Goal: Information Seeking & Learning: Learn about a topic

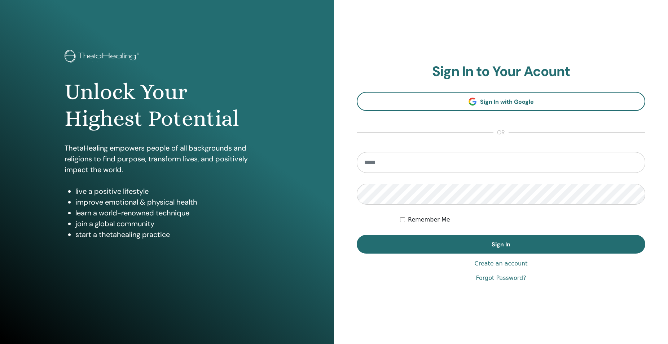
click at [389, 161] on input "email" at bounding box center [501, 162] width 289 height 21
type input "**********"
click at [357, 235] on button "Sign In" at bounding box center [501, 244] width 289 height 19
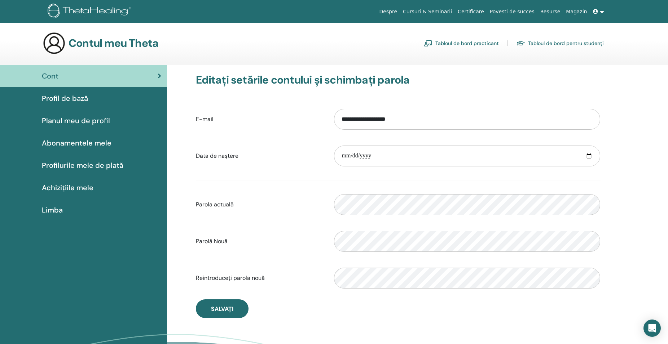
click at [60, 96] on span "Profil de bază" at bounding box center [65, 98] width 46 height 11
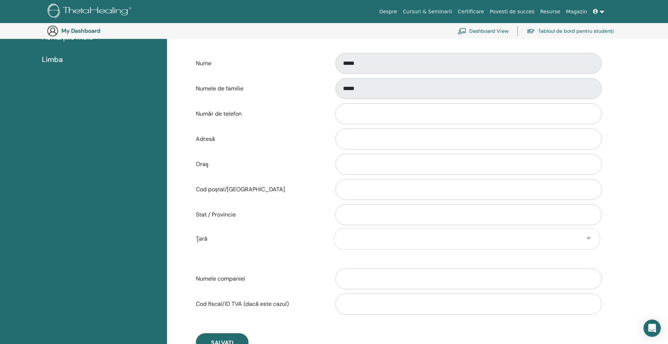
scroll to position [126, 0]
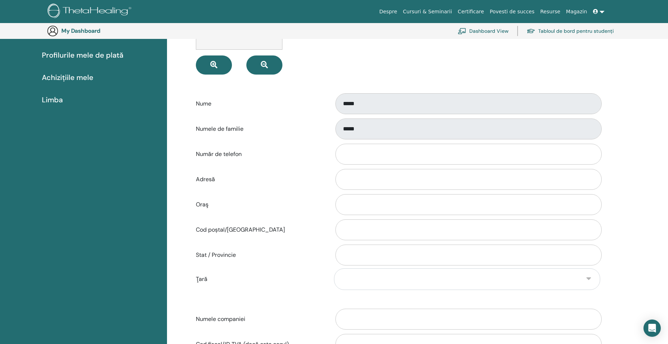
click at [93, 52] on span "Profilurile mele de plată" at bounding box center [83, 55] width 82 height 11
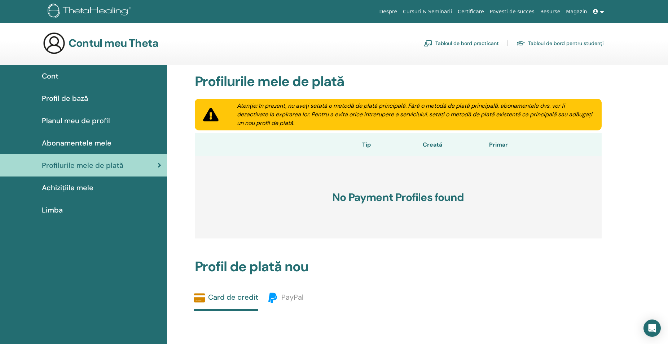
click at [77, 97] on span "Profil de bază" at bounding box center [65, 98] width 46 height 11
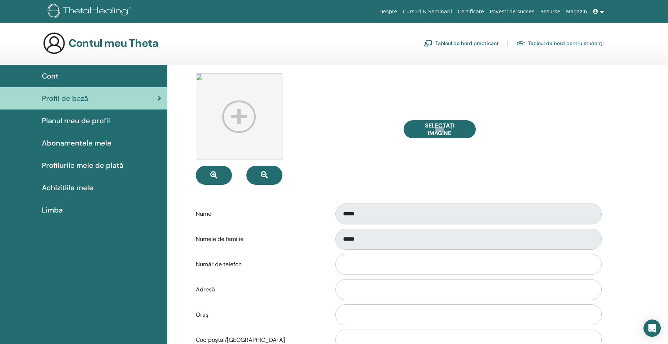
click at [554, 12] on link "Resurse" at bounding box center [550, 11] width 26 height 13
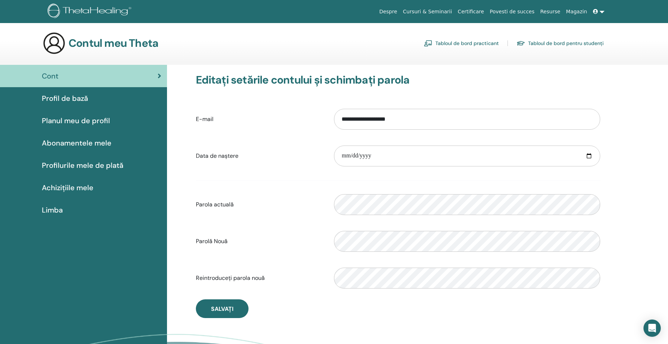
click at [87, 121] on span "Planul meu de profil" at bounding box center [76, 120] width 68 height 11
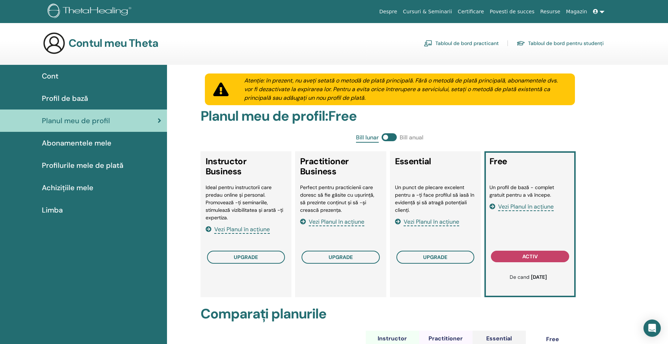
click at [89, 145] on span "Abonamentele mele" at bounding box center [77, 143] width 70 height 11
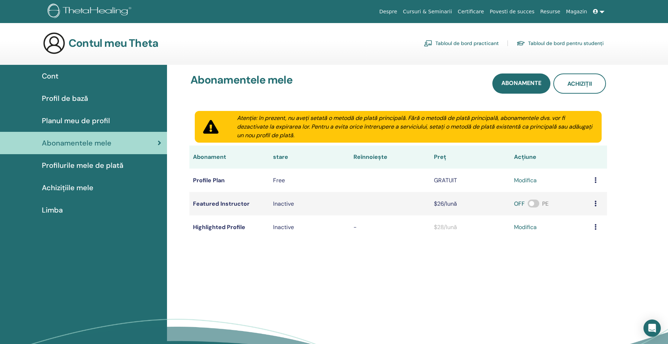
click at [57, 76] on span "Cont" at bounding box center [50, 76] width 17 height 11
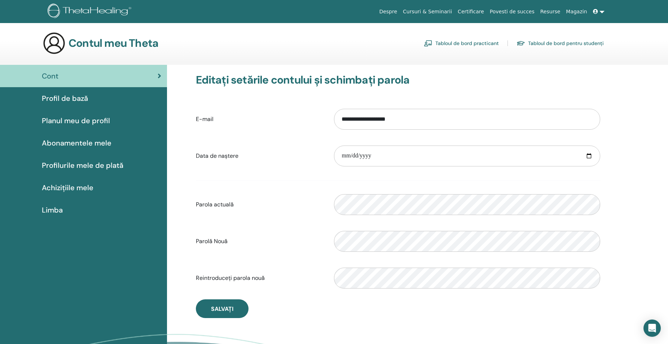
click at [481, 10] on link "Certificare" at bounding box center [471, 11] width 32 height 13
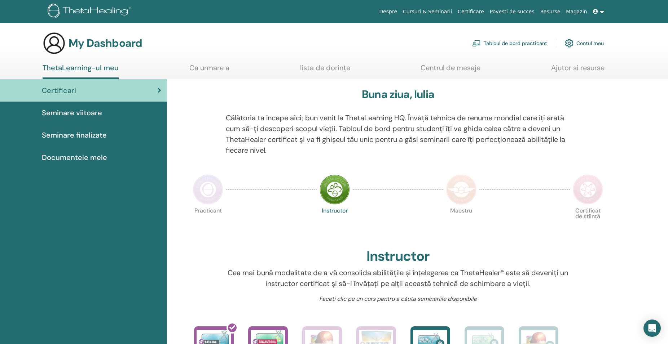
click at [84, 159] on span "Documentele mele" at bounding box center [74, 157] width 65 height 11
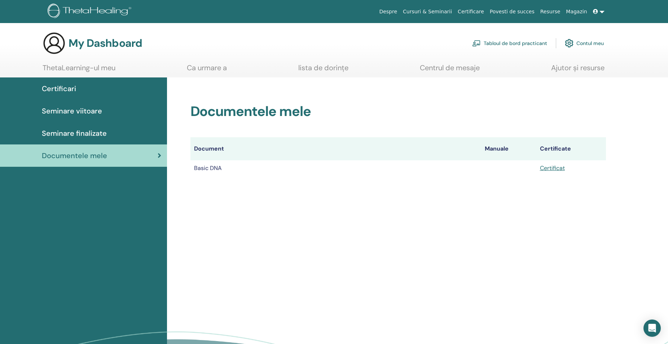
click at [77, 131] on span "Seminare finalizate" at bounding box center [74, 133] width 65 height 11
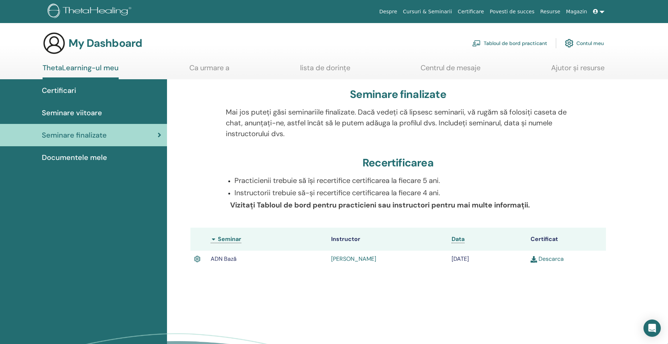
click at [535, 259] on img at bounding box center [534, 259] width 6 height 6
click at [96, 112] on span "Seminare viitoare" at bounding box center [72, 112] width 60 height 11
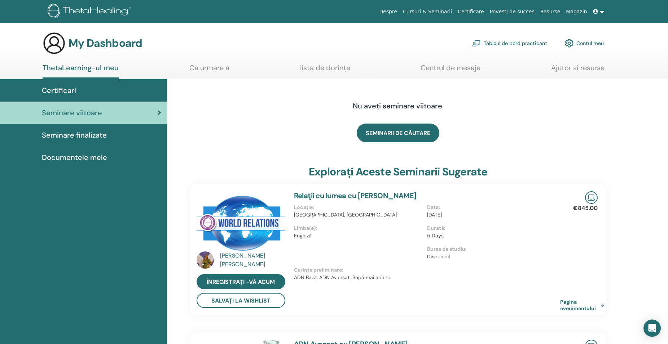
click at [66, 159] on span "Documentele mele" at bounding box center [74, 157] width 65 height 11
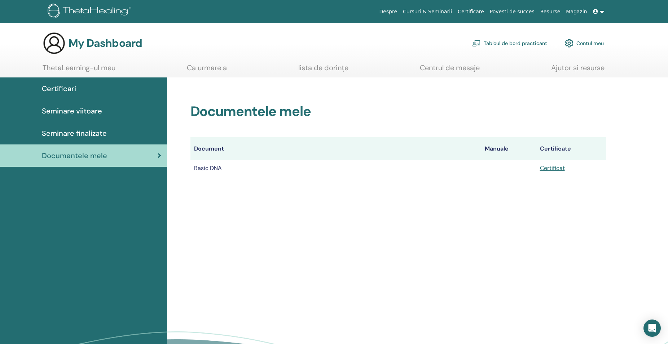
click at [595, 10] on icon at bounding box center [595, 11] width 5 height 5
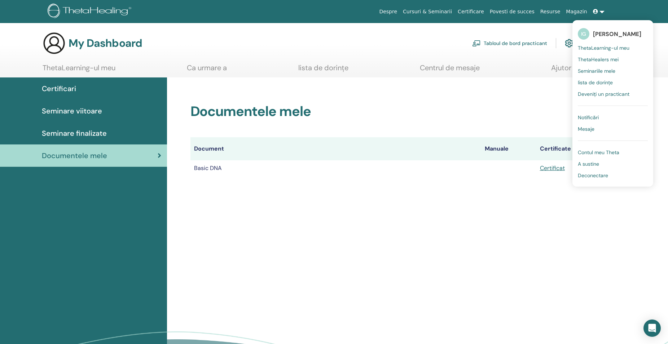
click at [594, 176] on span "Deconectare" at bounding box center [593, 175] width 30 height 6
